Goal: Browse casually

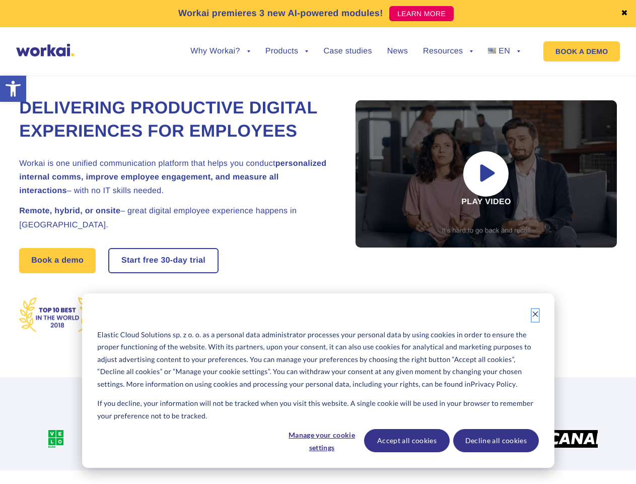
click at [536, 315] on icon "Dismiss cookie banner" at bounding box center [535, 313] width 7 height 7
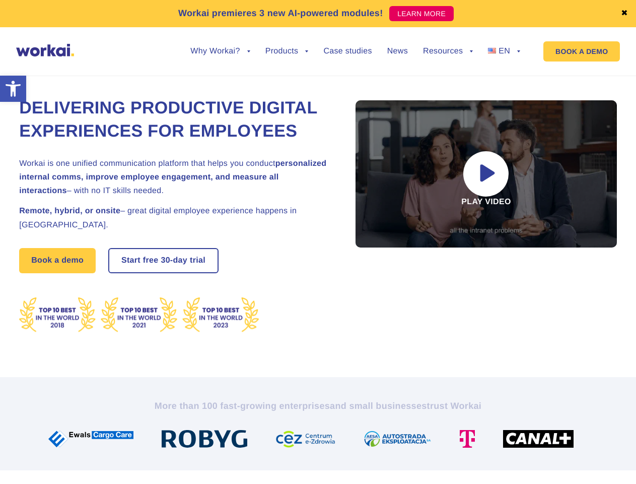
click at [321, 440] on img at bounding box center [310, 439] width 69 height 18
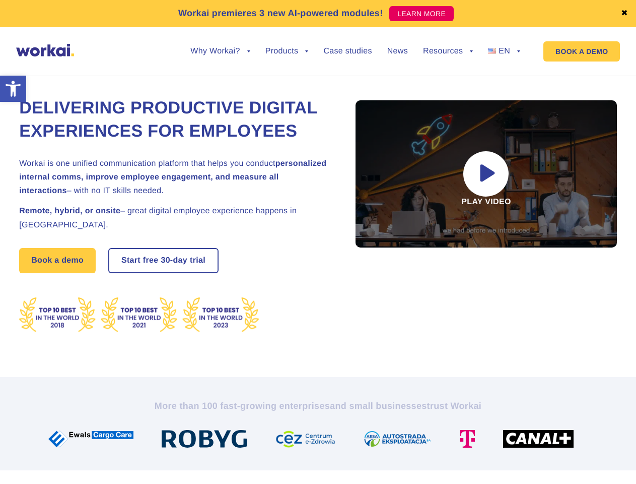
click at [407, 440] on img at bounding box center [402, 439] width 76 height 18
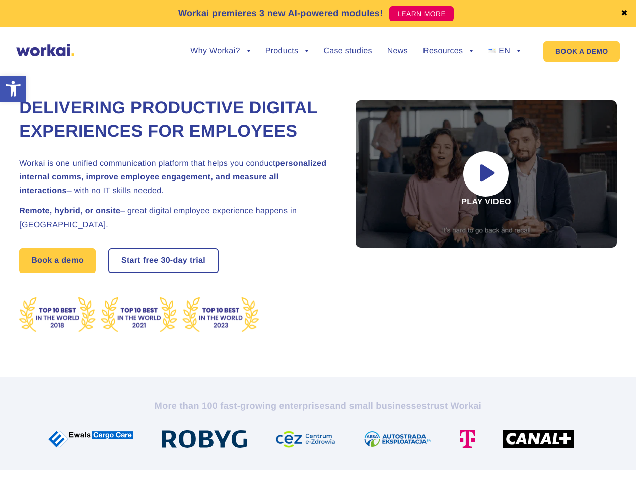
click at [496, 440] on div at bounding box center [542, 439] width 99 height 18
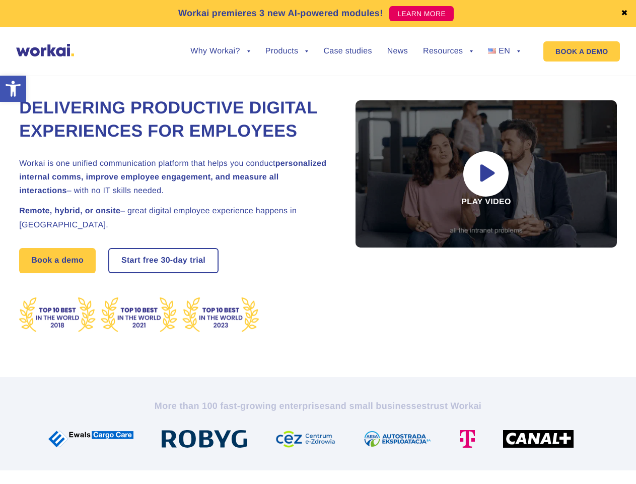
click at [625, 14] on link "✖" at bounding box center [624, 14] width 7 height 8
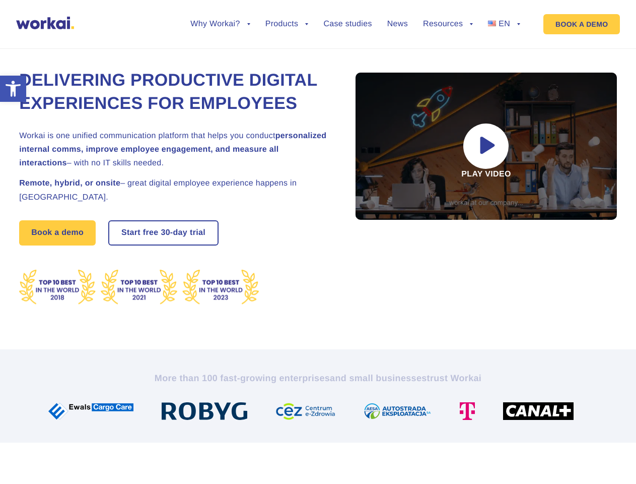
click at [220, 59] on div "Delivering Productive Digital Experiences for Employees Workai is one unified c…" at bounding box center [318, 187] width 598 height 324
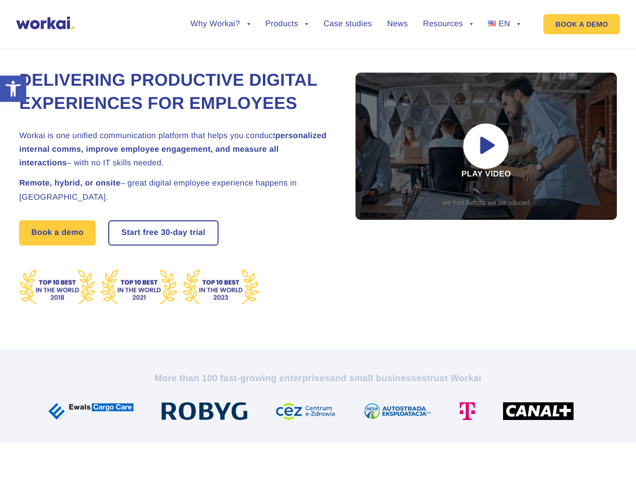
click at [220, 51] on div "Delivering Productive Digital Experiences for Employees Workai is one unified c…" at bounding box center [318, 187] width 598 height 324
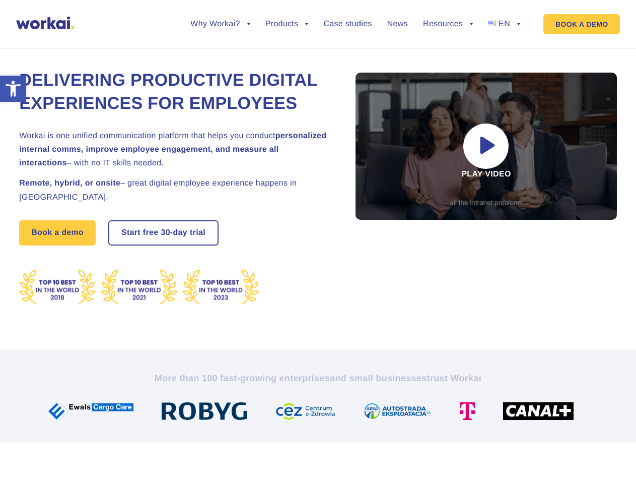
click at [287, 59] on div "Delivering Productive Digital Experiences for Employees Workai is one unified c…" at bounding box center [318, 187] width 598 height 324
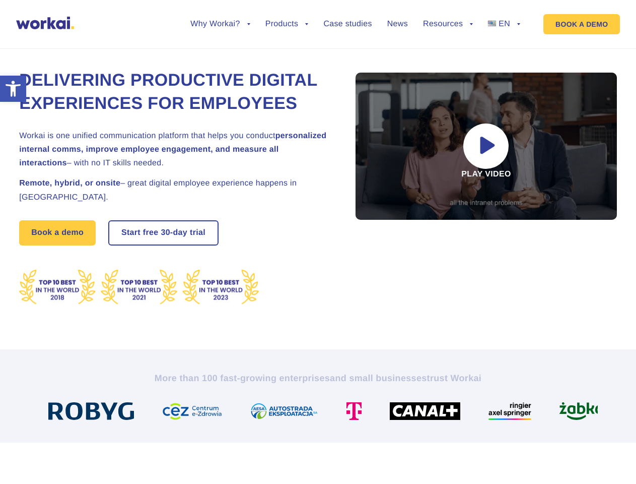
click at [448, 59] on div "Delivering Productive Digital Experiences for Employees Workai is one unified c…" at bounding box center [318, 187] width 598 height 324
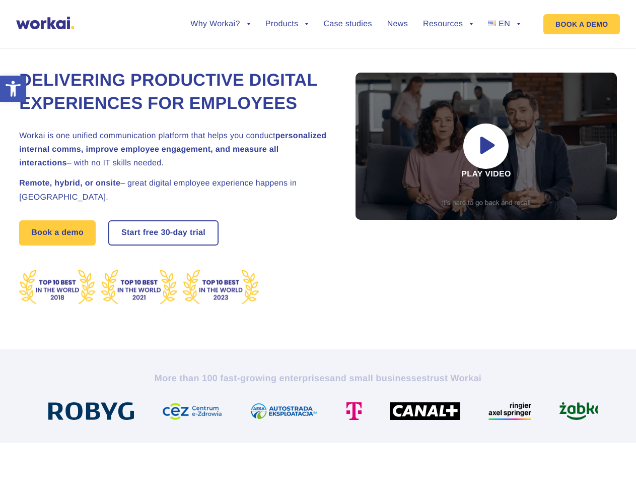
click at [448, 51] on div "Delivering Productive Digital Experiences for Employees Workai is one unified c…" at bounding box center [318, 187] width 598 height 324
